Goal: Information Seeking & Learning: Learn about a topic

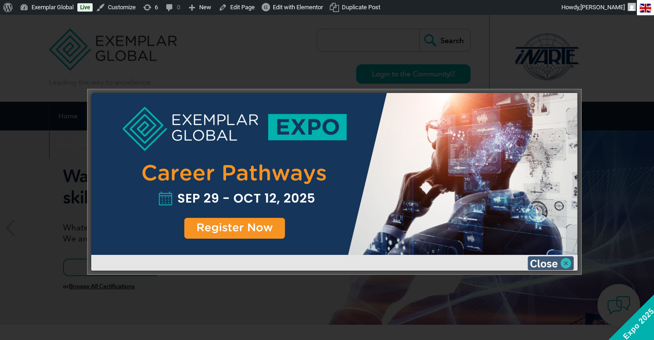
click at [565, 262] on img at bounding box center [550, 263] width 46 height 14
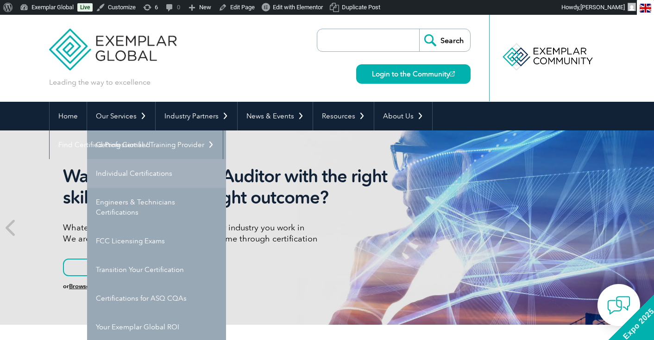
click at [132, 172] on link "Individual Certifications" at bounding box center [156, 173] width 139 height 29
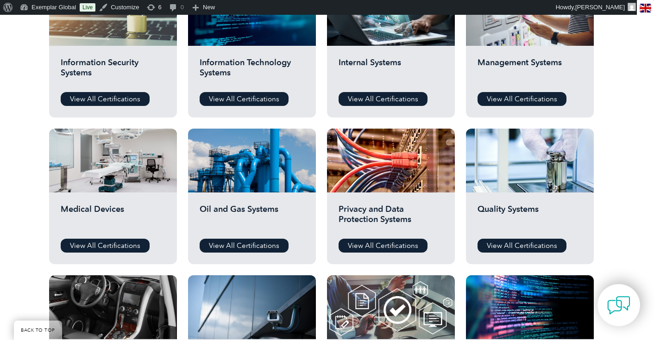
scroll to position [517, 0]
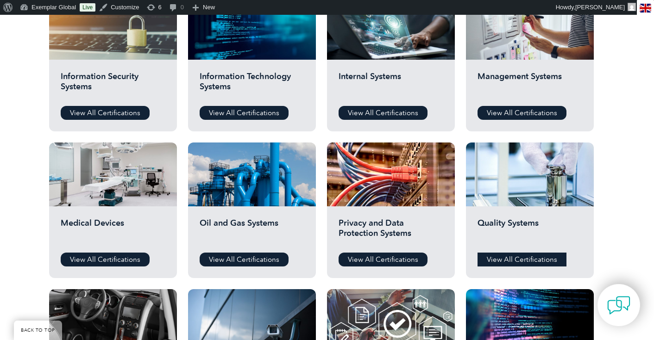
click at [537, 257] on link "View All Certifications" at bounding box center [521, 260] width 89 height 14
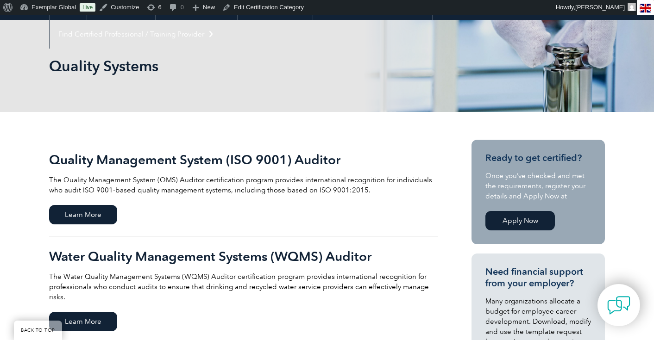
scroll to position [113, 0]
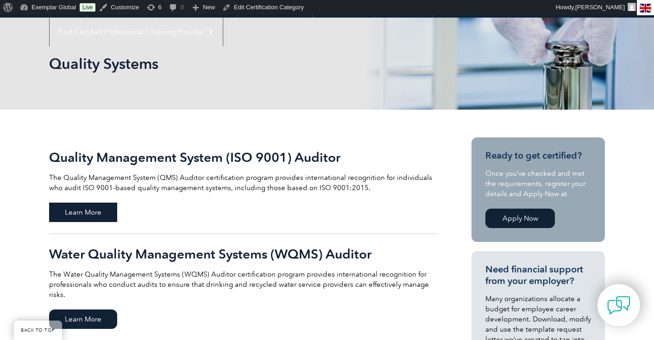
click at [94, 219] on span "Learn More" at bounding box center [83, 212] width 68 height 19
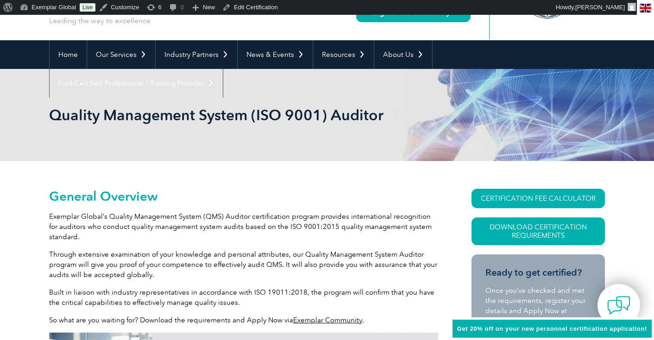
scroll to position [82, 0]
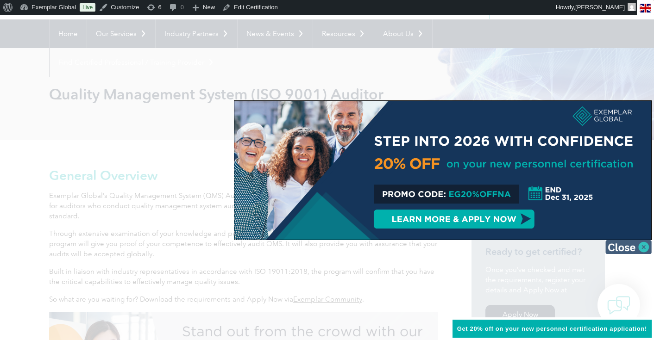
click at [647, 245] on img at bounding box center [628, 247] width 46 height 14
